Goal: Check status

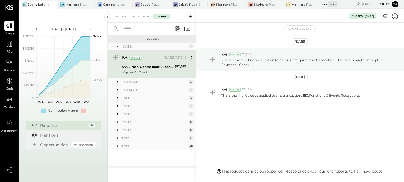
click at [149, 146] on div "2023" at bounding box center [154, 146] width 66 height 5
click at [148, 136] on div "2024" at bounding box center [154, 138] width 66 height 5
click at [147, 130] on div "[DATE]" at bounding box center [154, 130] width 66 height 5
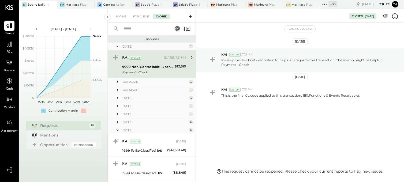
drag, startPoint x: 147, startPoint y: 121, endPoint x: 147, endPoint y: 116, distance: 5.1
click at [147, 121] on div "[DATE]" at bounding box center [154, 122] width 66 height 5
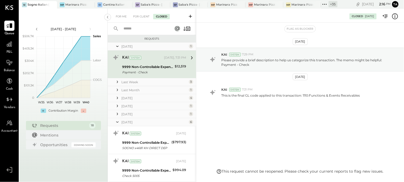
click at [147, 114] on div "[DATE]" at bounding box center [154, 114] width 66 height 5
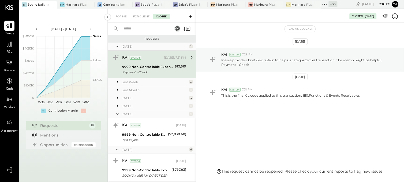
click at [146, 104] on div "[DATE]" at bounding box center [154, 106] width 66 height 5
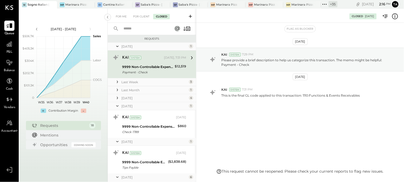
click at [146, 97] on div "[DATE]" at bounding box center [154, 98] width 66 height 5
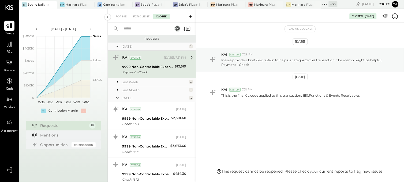
click at [146, 88] on div "Last Month" at bounding box center [154, 90] width 66 height 5
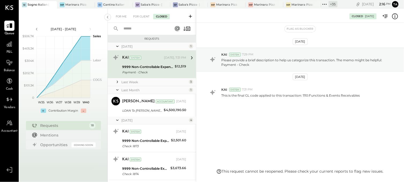
click at [144, 82] on div "Last Week" at bounding box center [154, 82] width 66 height 5
